Goal: Information Seeking & Learning: Compare options

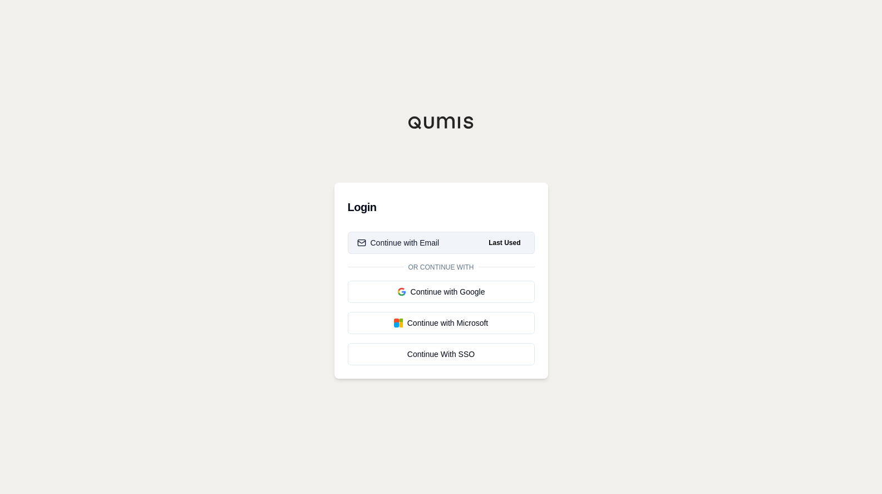
click at [391, 232] on button "Continue with Email Last Used" at bounding box center [441, 243] width 187 height 22
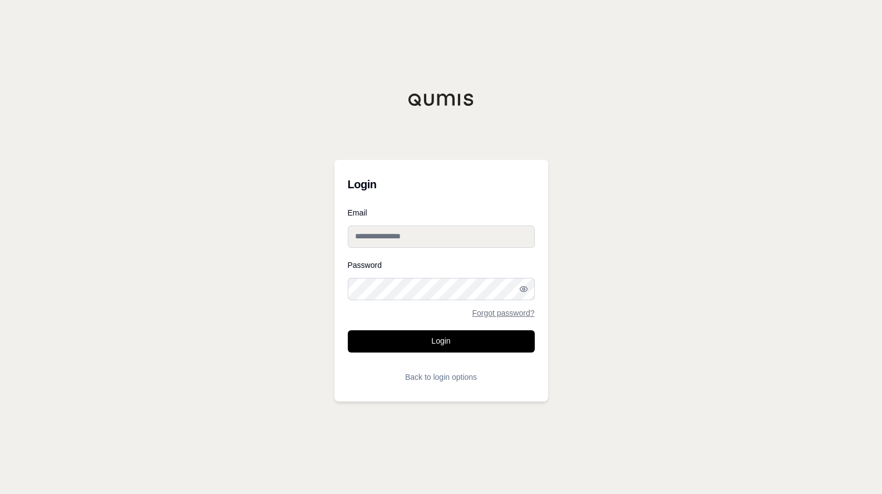
type input "**********"
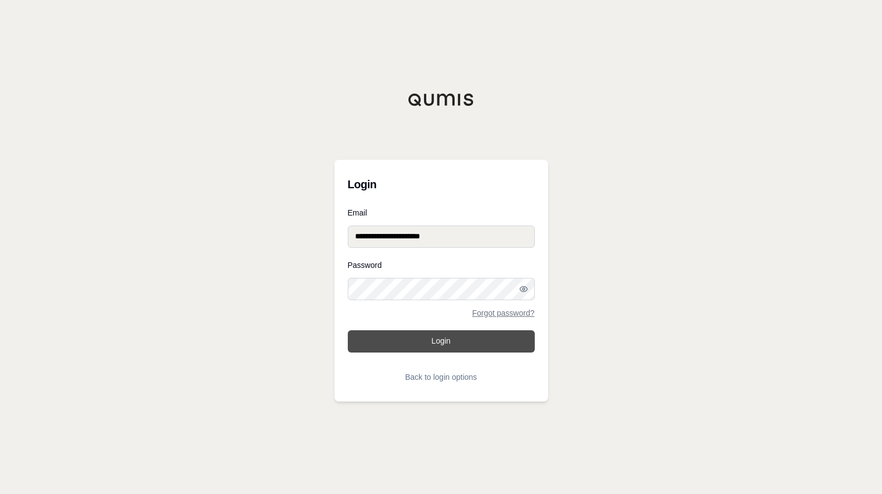
click at [426, 336] on button "Login" at bounding box center [441, 341] width 187 height 22
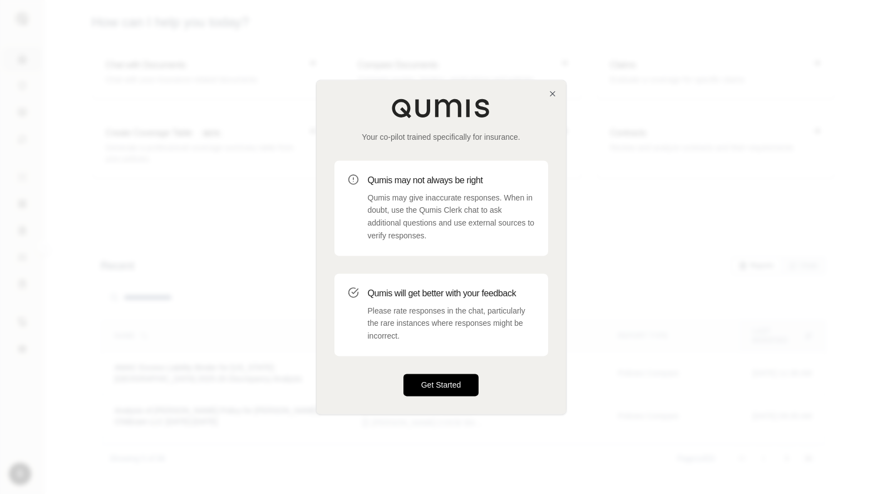
click at [454, 384] on button "Get Started" at bounding box center [442, 385] width 76 height 22
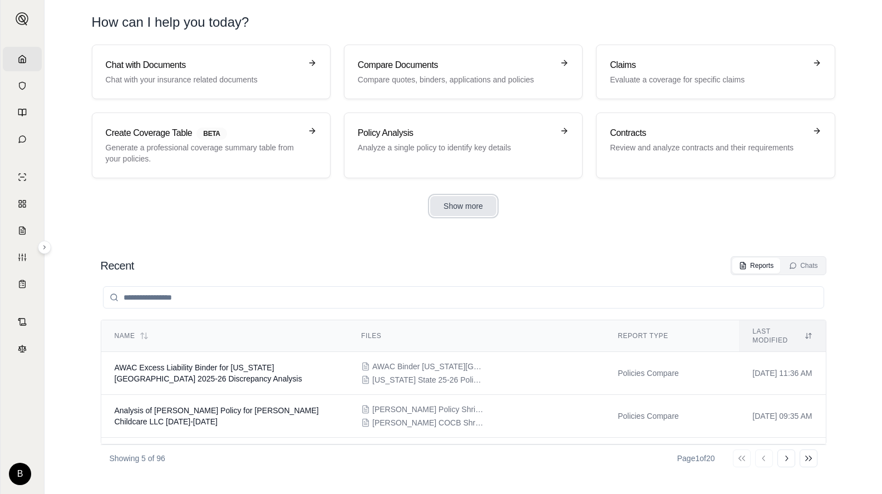
click at [442, 201] on button "Show more" at bounding box center [463, 206] width 66 height 20
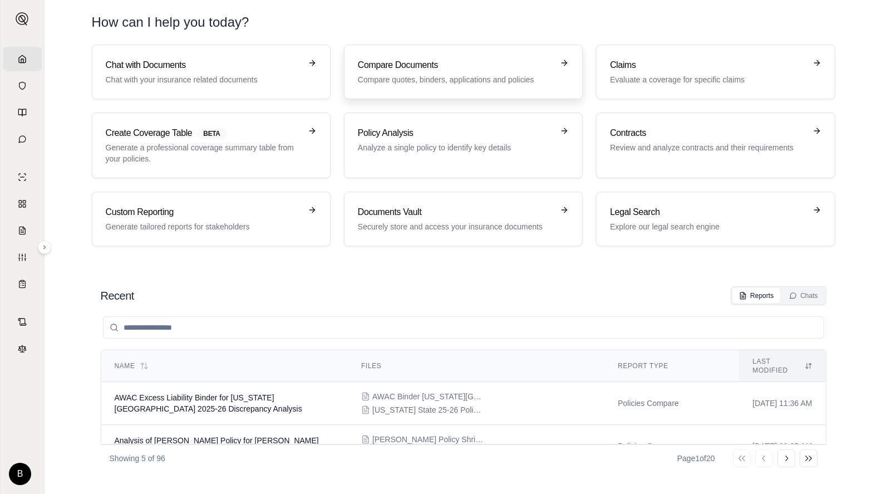
click at [436, 76] on p "Compare quotes, binders, applications and policies" at bounding box center [455, 79] width 195 height 11
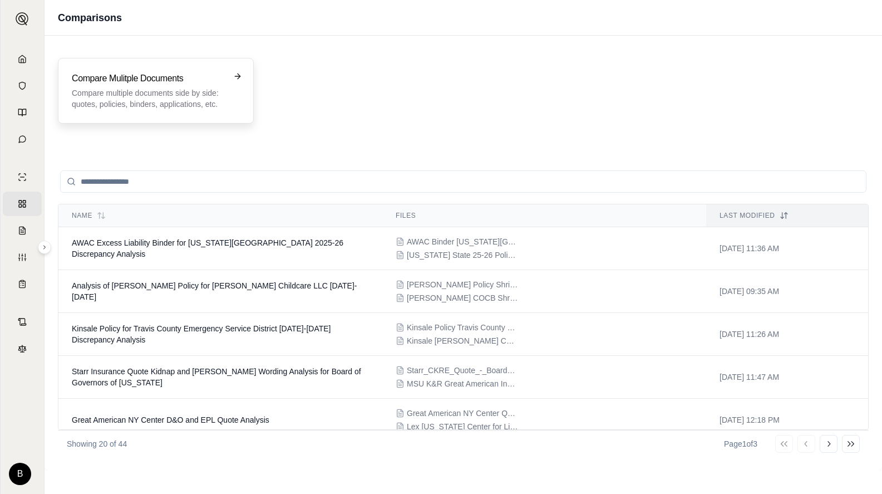
click at [119, 86] on div "Compare Mulitple Documents Compare multiple documents side by side: quotes, pol…" at bounding box center [148, 91] width 153 height 38
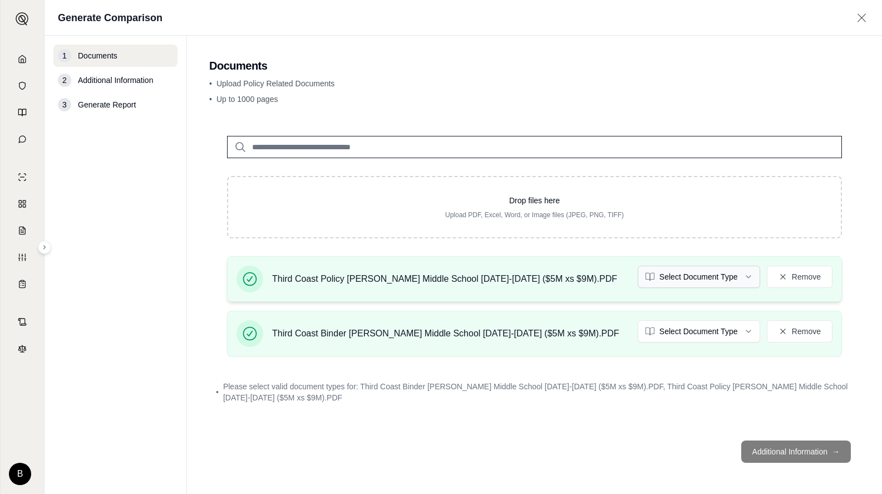
click at [689, 275] on html "Home Vault Prompts Chats Single Policy Comparisons Claims Custom Report Coverag…" at bounding box center [441, 247] width 882 height 494
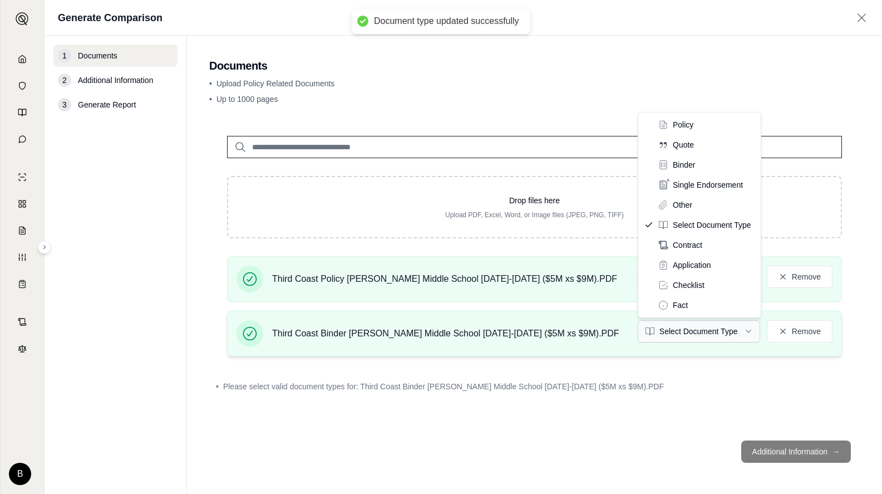
click at [686, 325] on html "Document type updated successfully Home Vault Prompts Chats Single Policy Compa…" at bounding box center [441, 247] width 882 height 494
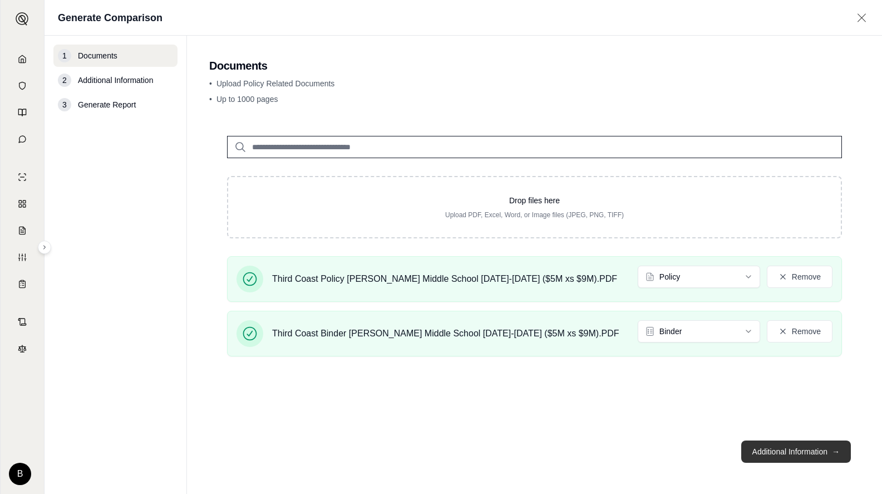
click at [760, 448] on button "Additional Information →" at bounding box center [797, 451] width 110 height 22
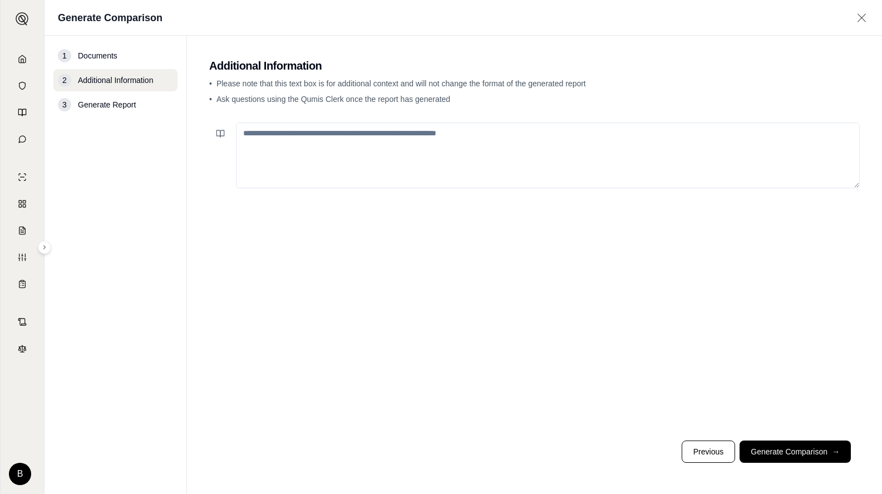
click at [279, 140] on textarea at bounding box center [548, 155] width 624 height 66
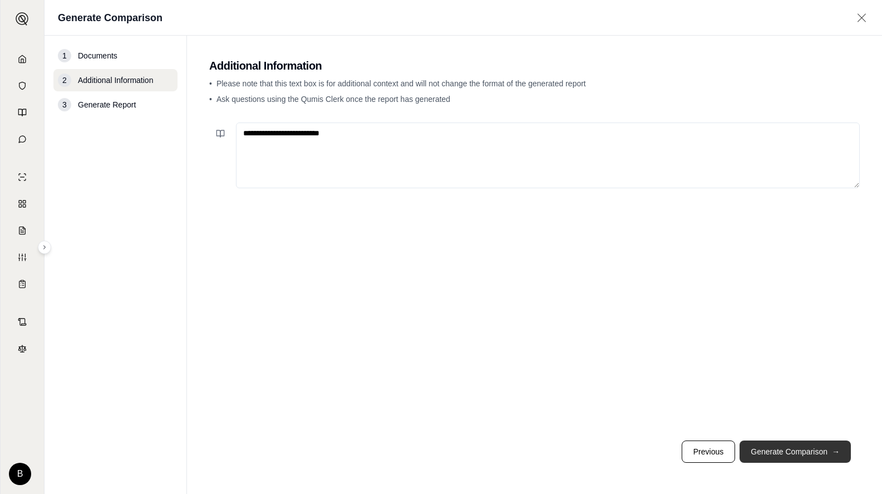
type textarea "**********"
click at [788, 444] on button "Generate Comparison →" at bounding box center [795, 451] width 111 height 22
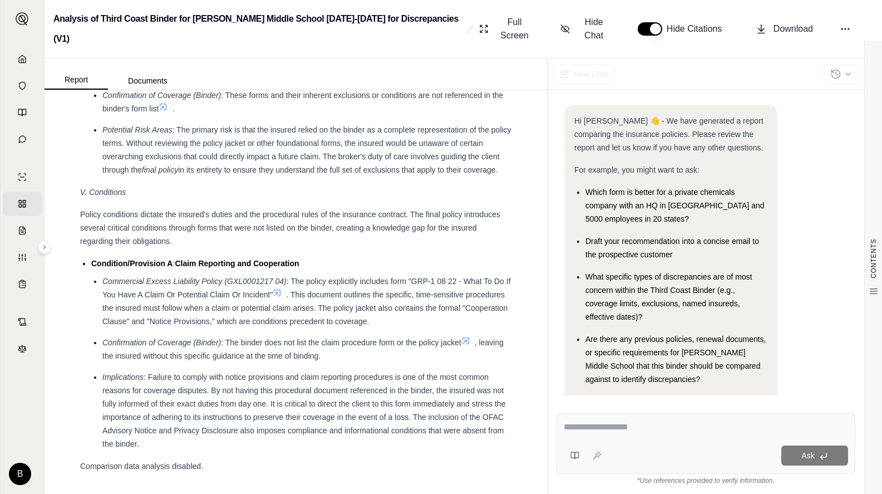
scroll to position [2283, 0]
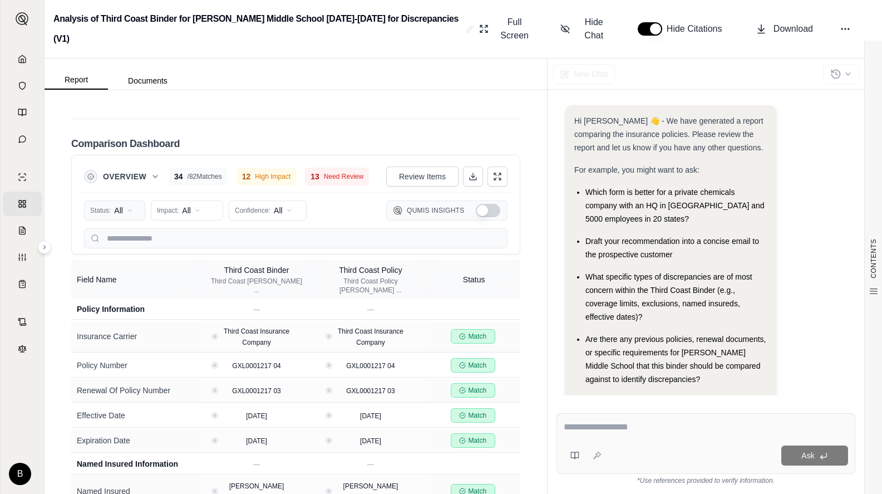
click at [124, 219] on html "Home Vault Prompts Chats Single Policy Comparisons Claims Custom Report Coverag…" at bounding box center [441, 247] width 882 height 494
click at [122, 297] on span "Mismatch" at bounding box center [113, 296] width 45 height 11
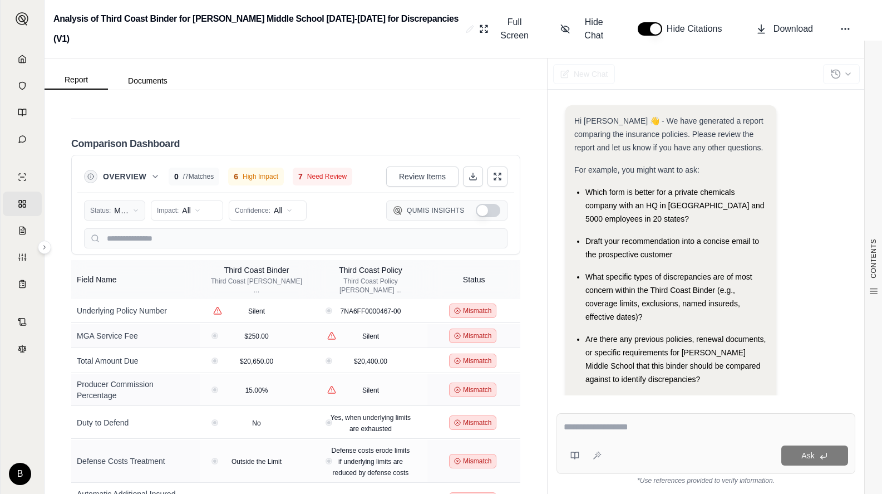
click at [121, 221] on html "Home Vault Prompts Chats Single Policy Comparisons Claims Custom Report Coverag…" at bounding box center [441, 247] width 882 height 494
click at [117, 316] on div "N/A" at bounding box center [133, 315] width 92 height 18
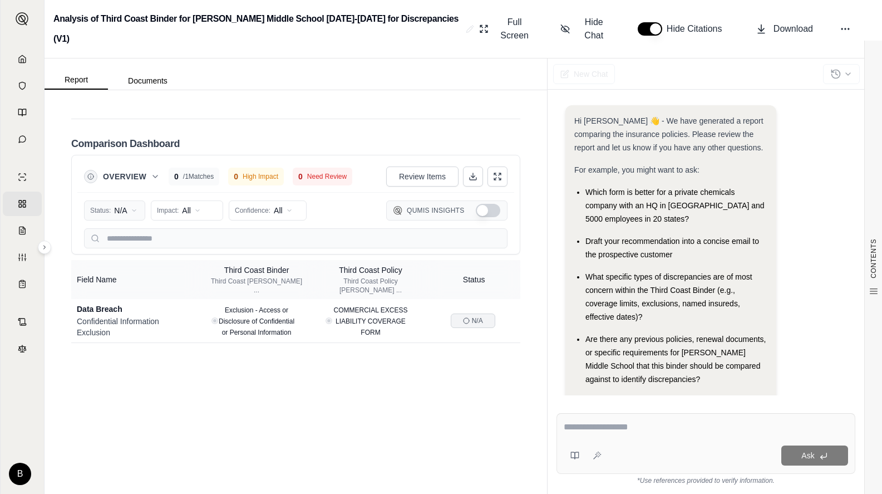
click at [127, 223] on html "Home Vault Prompts Chats Single Policy Comparisons Claims Custom Report Coverag…" at bounding box center [441, 247] width 882 height 494
click at [131, 296] on span "Mismatch" at bounding box center [113, 296] width 45 height 11
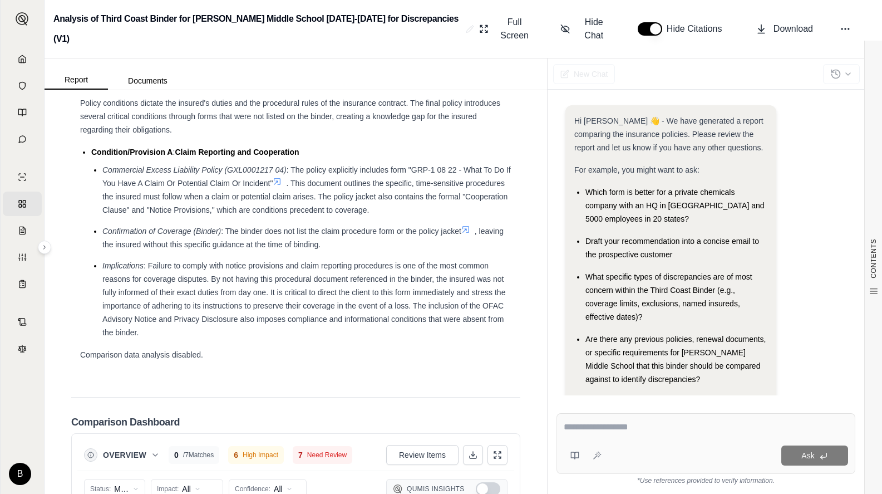
scroll to position [1670, 0]
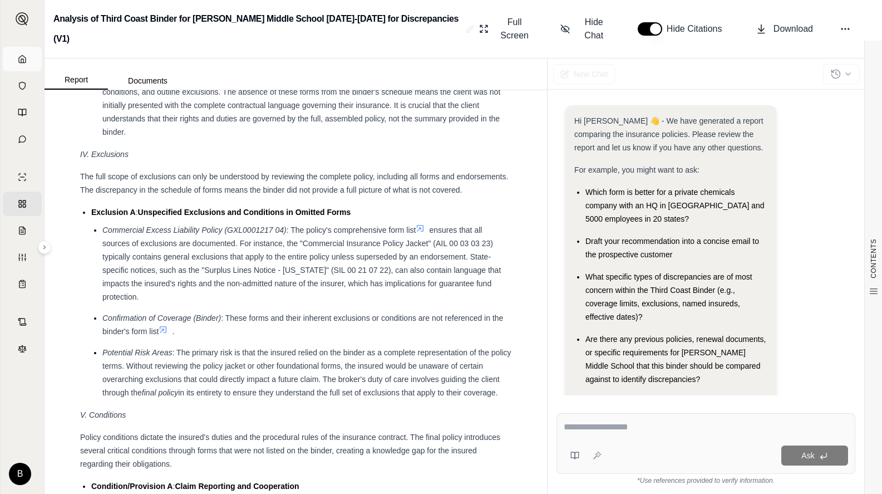
click at [24, 58] on icon at bounding box center [22, 59] width 9 height 9
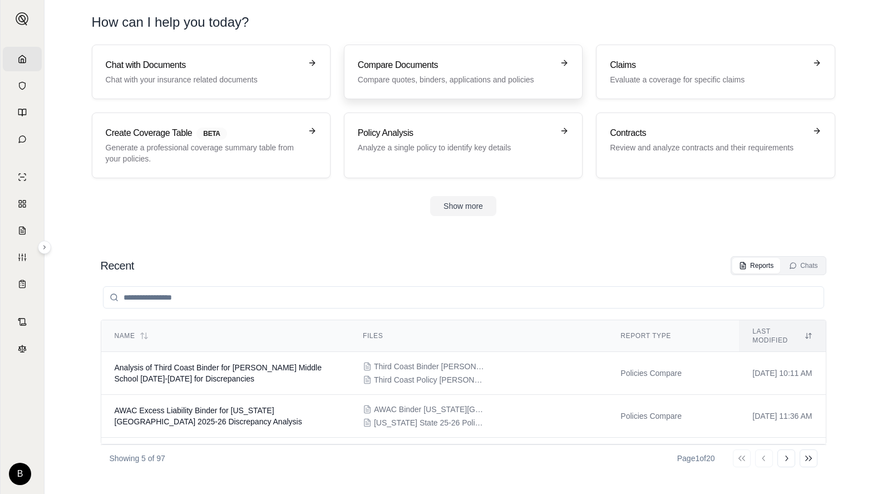
click at [428, 61] on h3 "Compare Documents" at bounding box center [455, 64] width 195 height 13
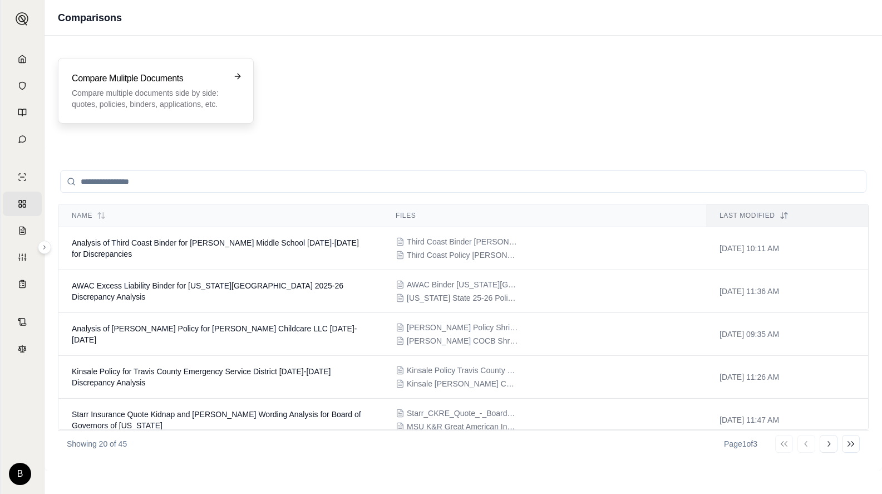
click at [144, 111] on div "Compare Mulitple Documents Compare multiple documents side by side: quotes, pol…" at bounding box center [156, 91] width 196 height 66
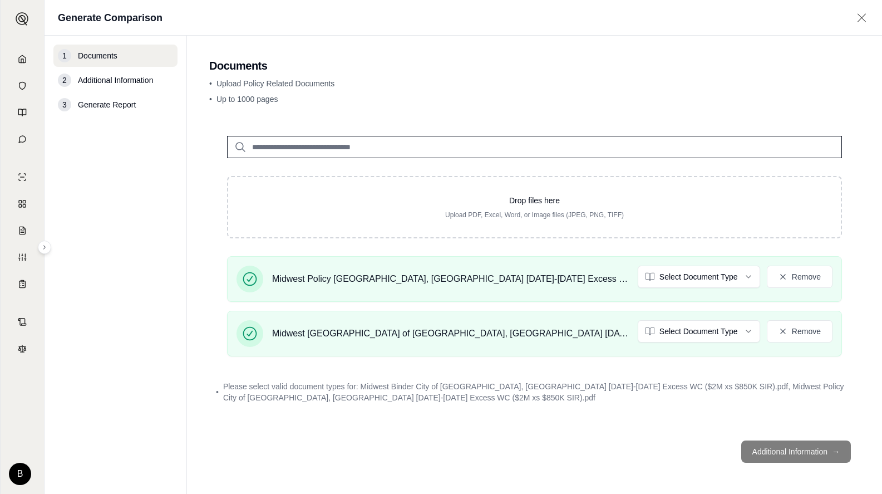
click at [809, 102] on p "• Up to 1000 pages" at bounding box center [534, 99] width 651 height 11
click at [723, 281] on html "Home Vault Prompts Chats Single Policy Comparisons Claims Custom Report Coverag…" at bounding box center [441, 247] width 882 height 494
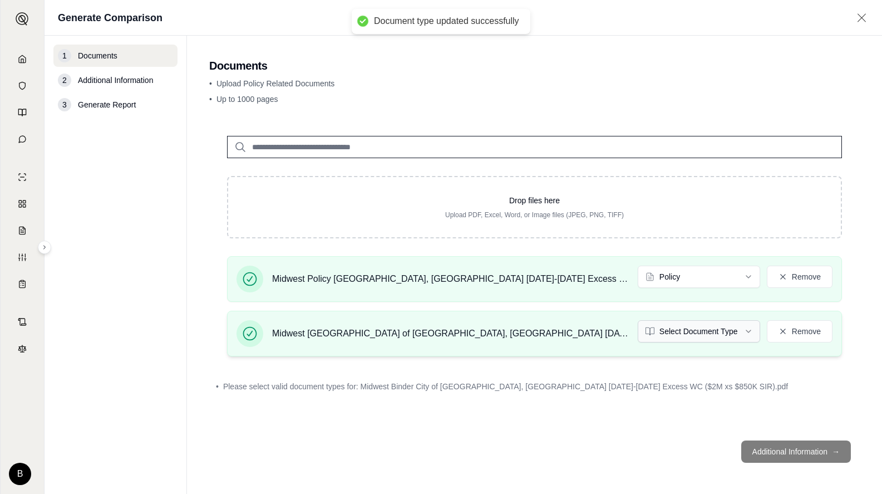
click at [666, 328] on html "Document type updated successfully Home Vault Prompts Chats Single Policy Compa…" at bounding box center [441, 247] width 882 height 494
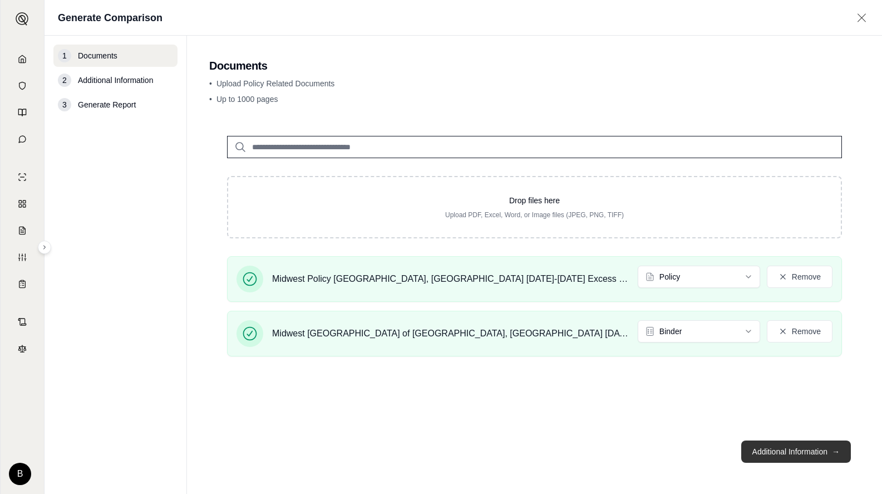
click at [755, 458] on button "Additional Information →" at bounding box center [797, 451] width 110 height 22
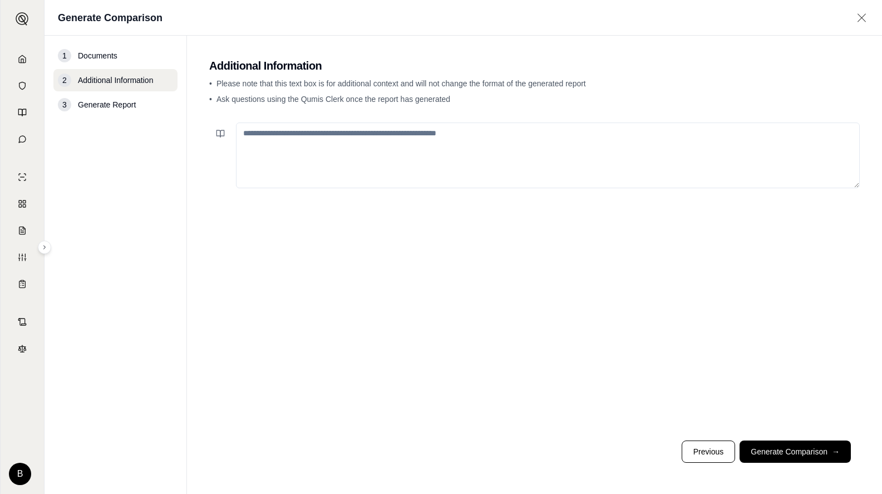
click at [338, 166] on textarea at bounding box center [548, 155] width 624 height 66
type textarea "**********"
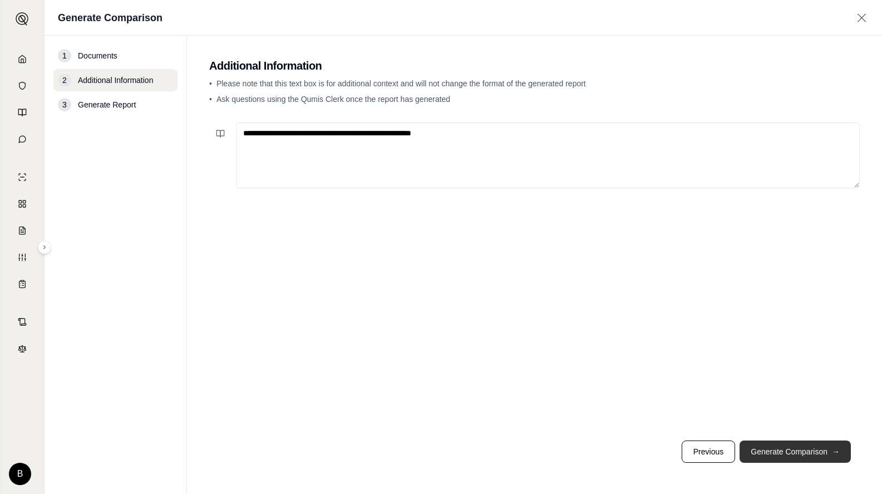
click at [801, 450] on button "Generate Comparison →" at bounding box center [795, 451] width 111 height 22
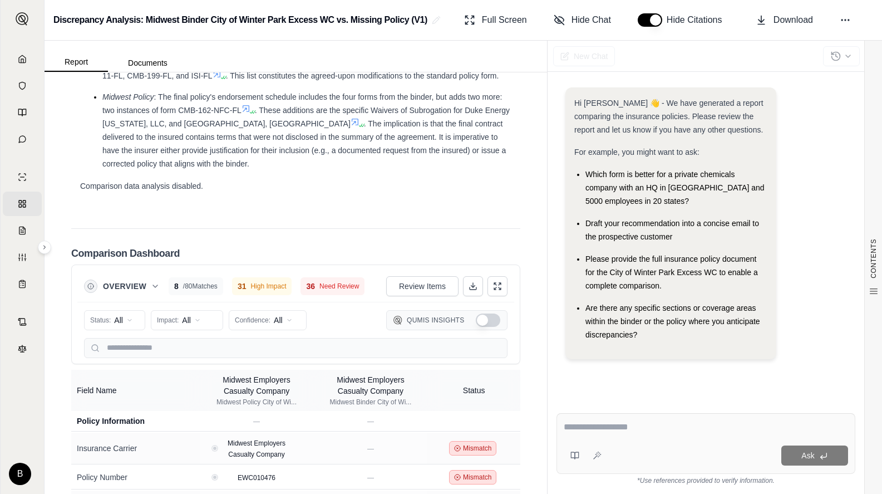
scroll to position [2163, 0]
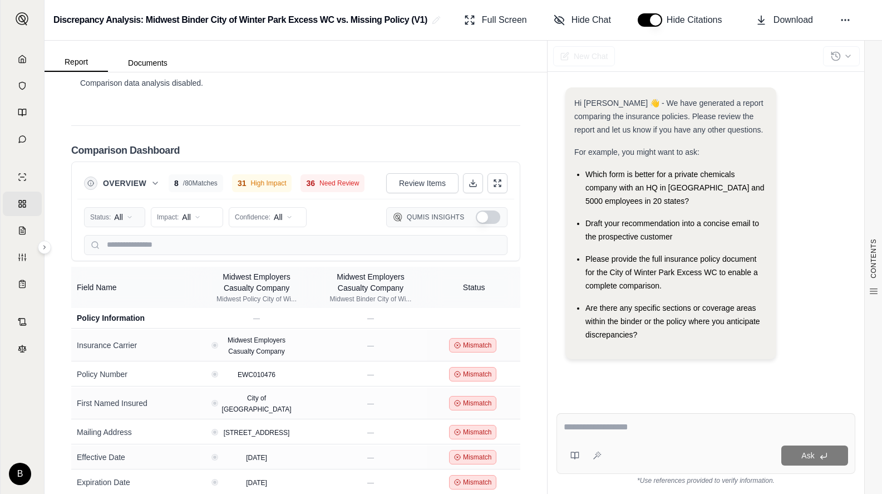
click at [113, 163] on html "Home Vault Prompts Chats Single Policy Comparisons Claims Custom Report Coverag…" at bounding box center [441, 247] width 882 height 494
click at [116, 241] on span "Mismatch" at bounding box center [113, 240] width 45 height 11
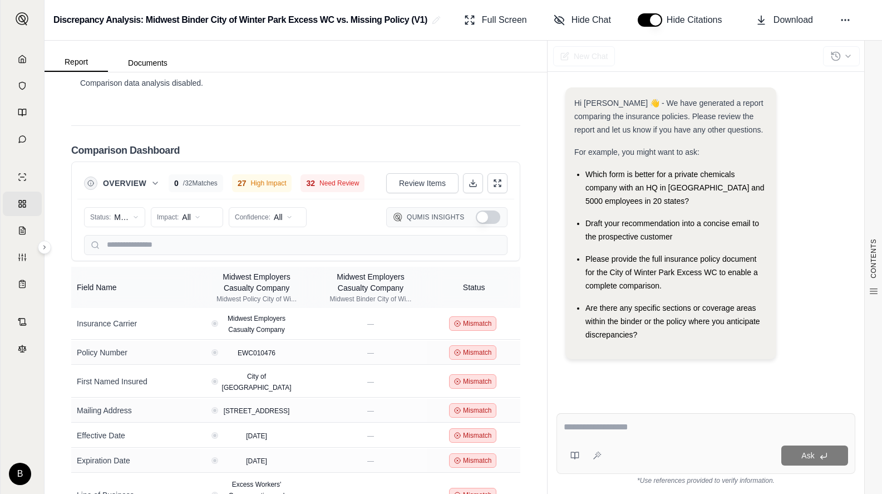
click at [581, 261] on ul "Which form is better for a private chemicals company with an HQ in [GEOGRAPHIC_…" at bounding box center [671, 255] width 193 height 174
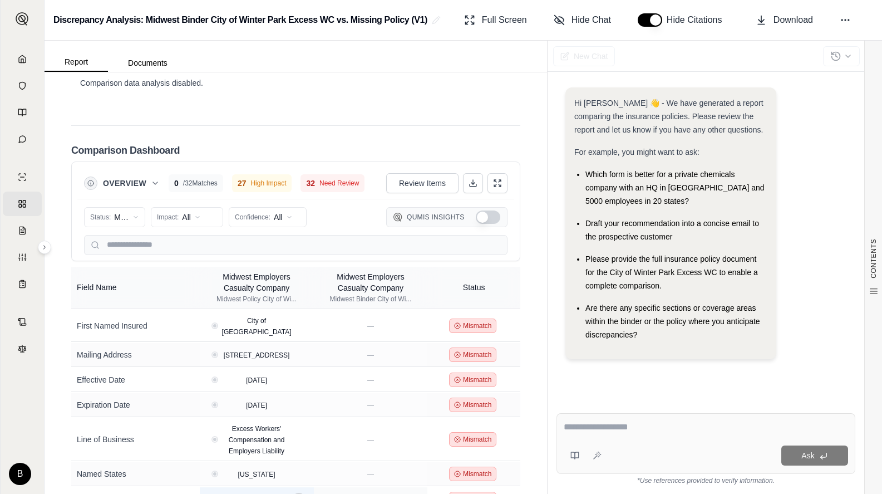
scroll to position [111, 0]
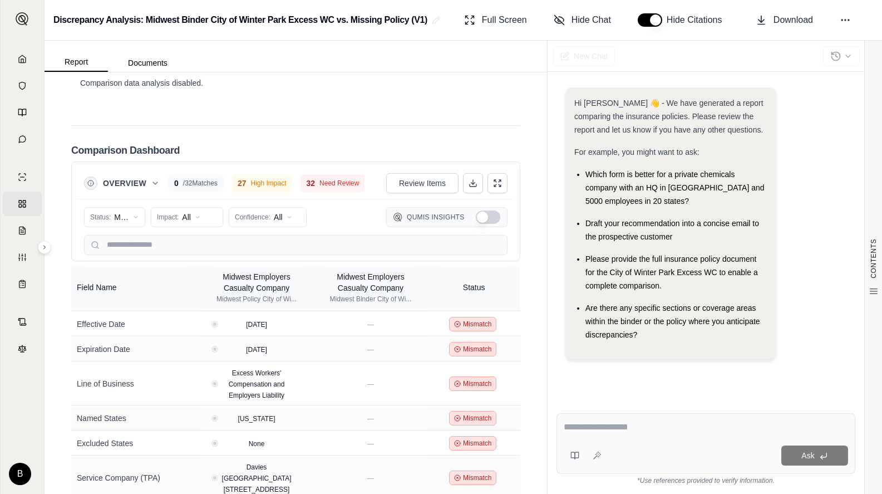
click at [566, 353] on div "Hi [PERSON_NAME] 👋 - We have generated a report comparing the insurance policie…" at bounding box center [671, 223] width 211 height 272
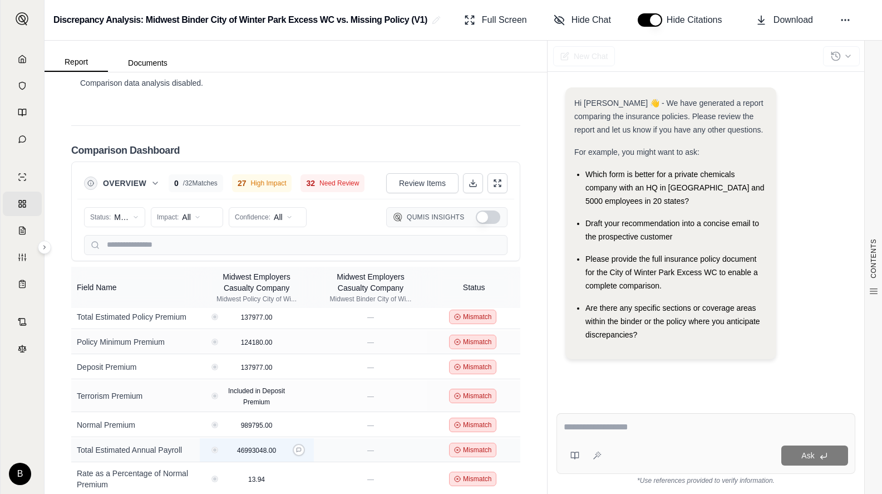
scroll to position [322, 0]
